Goal: Task Accomplishment & Management: Use online tool/utility

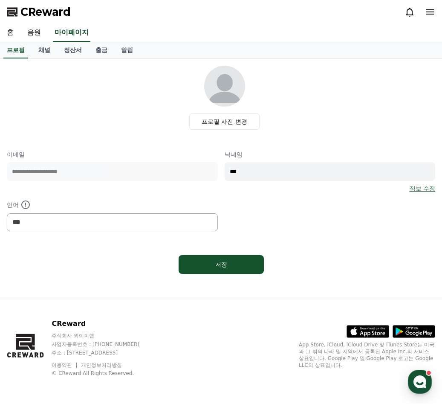
select select "**********"
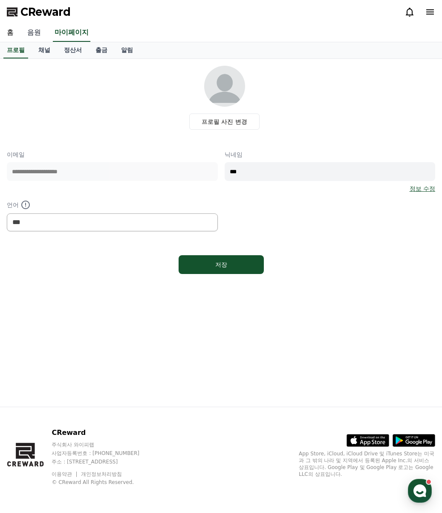
click at [30, 36] on link "음원" at bounding box center [33, 33] width 27 height 18
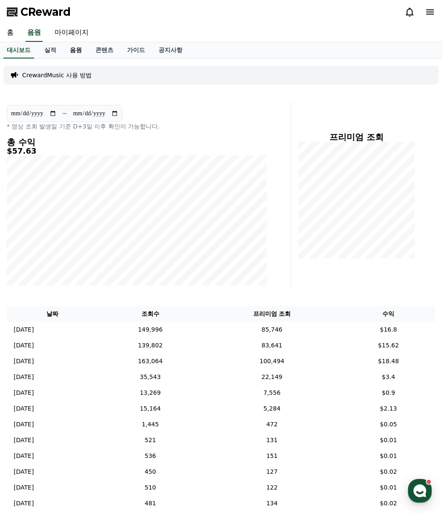
click at [73, 49] on link "음원" at bounding box center [76, 50] width 26 height 16
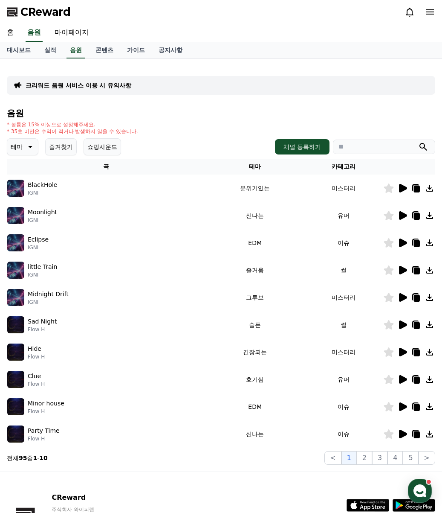
click at [70, 146] on button "즐겨찾기" at bounding box center [61, 146] width 32 height 17
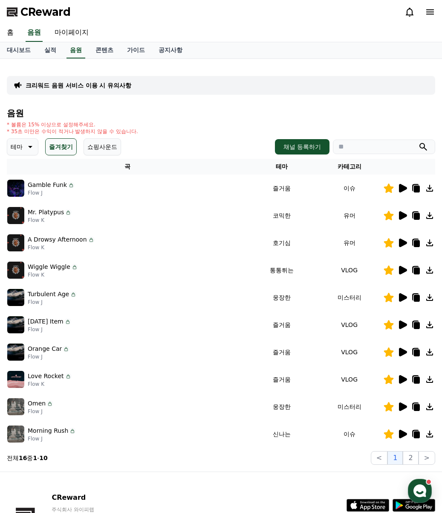
click at [402, 403] on icon at bounding box center [403, 406] width 8 height 9
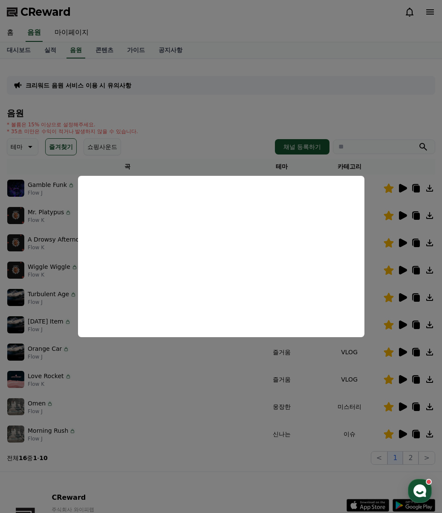
click at [238, 393] on button "close modal" at bounding box center [221, 256] width 442 height 513
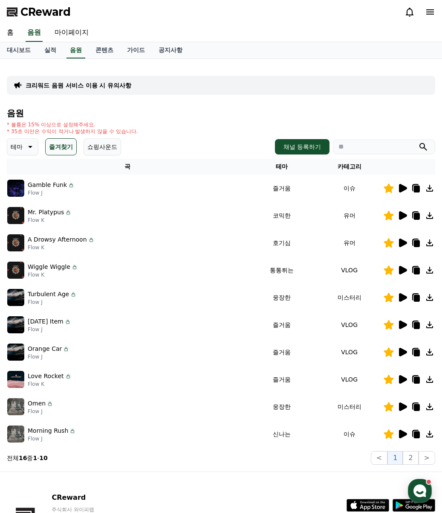
click at [230, 264] on div "Wiggle Wiggle Flow K" at bounding box center [127, 269] width 240 height 17
click at [405, 403] on button "2" at bounding box center [410, 458] width 15 height 14
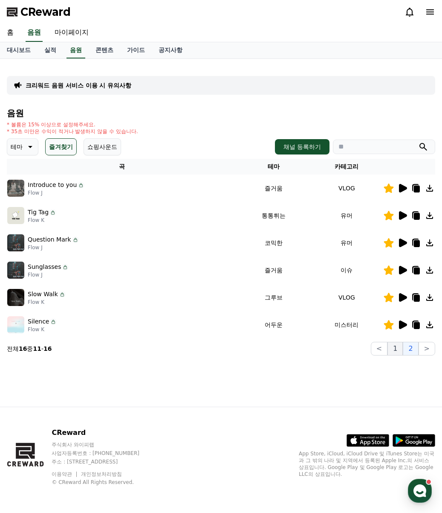
click at [393, 346] on button "1" at bounding box center [395, 349] width 15 height 14
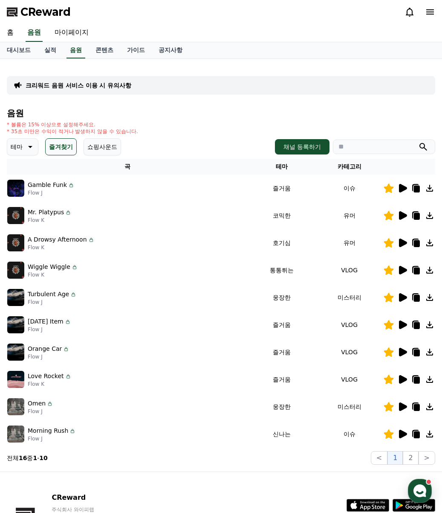
click at [407, 186] on icon at bounding box center [402, 188] width 10 height 10
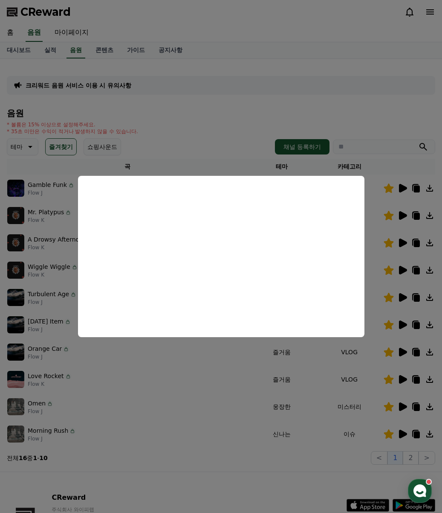
click at [403, 403] on button "close modal" at bounding box center [221, 256] width 442 height 513
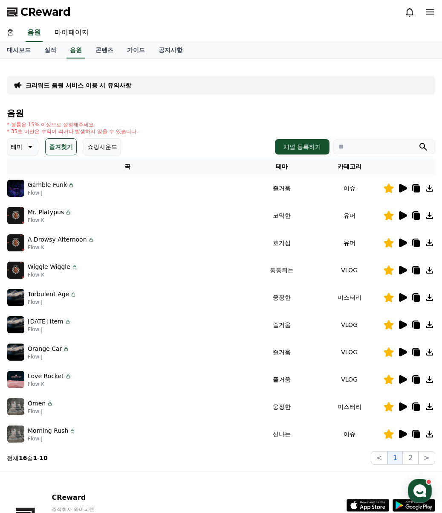
click at [403, 403] on icon at bounding box center [403, 406] width 8 height 9
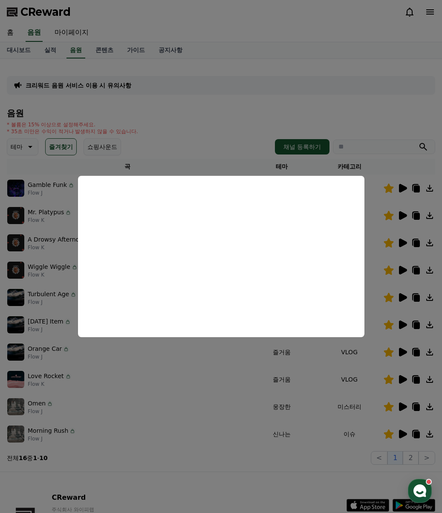
click at [151, 403] on button "close modal" at bounding box center [221, 256] width 442 height 513
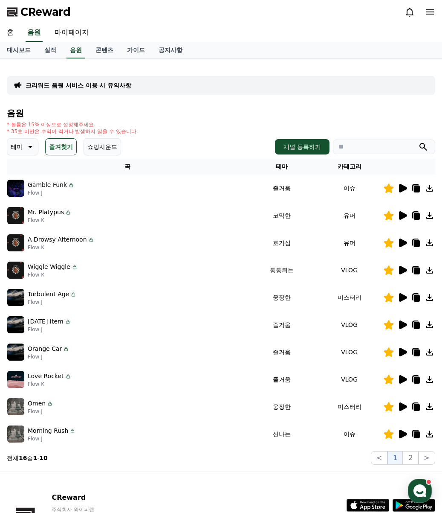
click at [414, 403] on icon at bounding box center [417, 407] width 6 height 7
